Goal: Use online tool/utility: Use online tool/utility

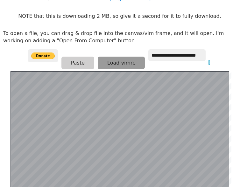
scroll to position [124, 0]
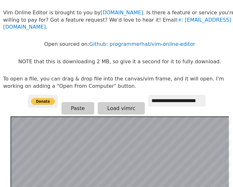
scroll to position [29, 0]
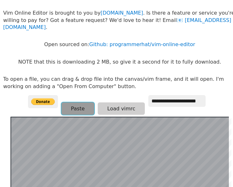
click at [73, 103] on button "Paste" at bounding box center [77, 108] width 33 height 12
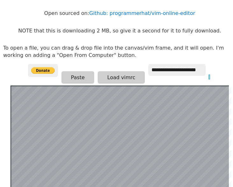
scroll to position [60, 0]
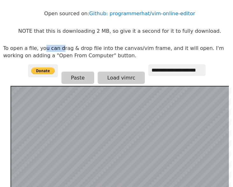
drag, startPoint x: 41, startPoint y: 38, endPoint x: 62, endPoint y: 43, distance: 21.8
click at [62, 45] on p "To open a file, you can drag & drop file into the canvas/vim frame, and it will…" at bounding box center [119, 52] width 233 height 14
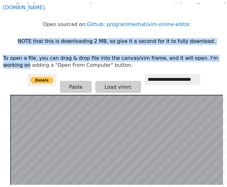
scroll to position [51, 10]
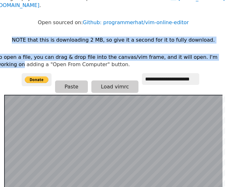
drag, startPoint x: 32, startPoint y: 32, endPoint x: 232, endPoint y: 51, distance: 201.2
click at [232, 51] on body "**********" at bounding box center [113, 48] width 239 height 187
copy body "NOTE that this is downloading 2 MB, so give it a second for it to fully downloa…"
